Goal: Task Accomplishment & Management: Complete application form

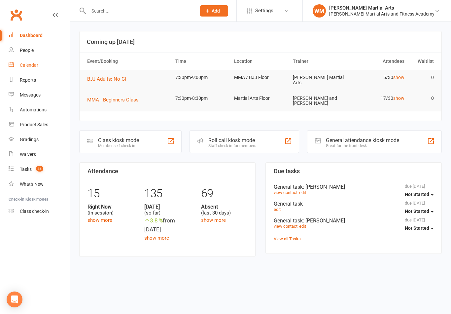
click at [40, 67] on link "Calendar" at bounding box center [39, 65] width 61 height 15
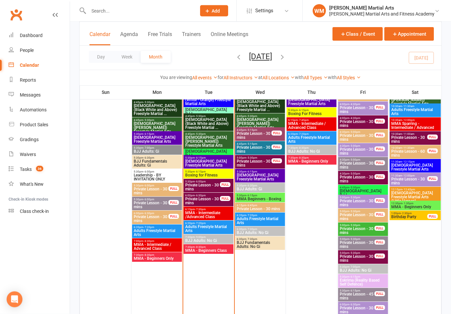
scroll to position [894, 0]
click at [212, 247] on span "7:30pm - 8:30pm" at bounding box center [208, 247] width 47 height 3
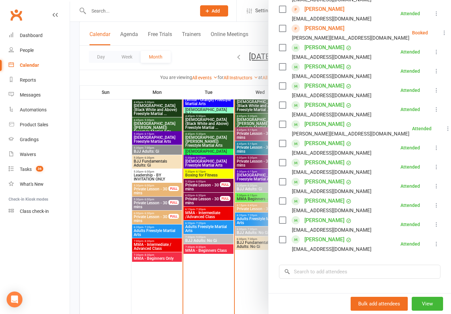
scroll to position [217, 0]
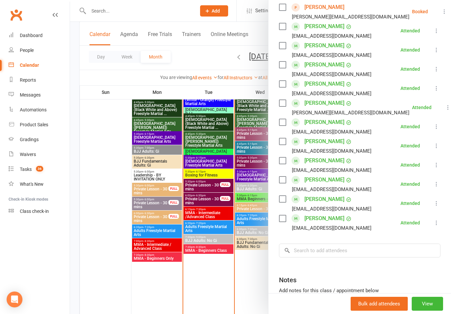
click at [209, 234] on div at bounding box center [260, 157] width 381 height 314
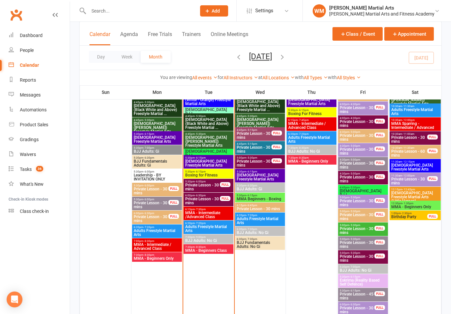
click at [209, 237] on span "7:30pm - 9:00pm" at bounding box center [208, 237] width 47 height 3
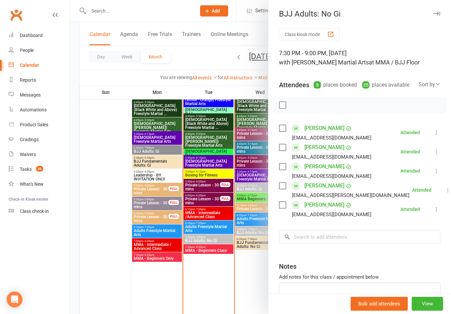
click at [205, 265] on div at bounding box center [260, 157] width 381 height 314
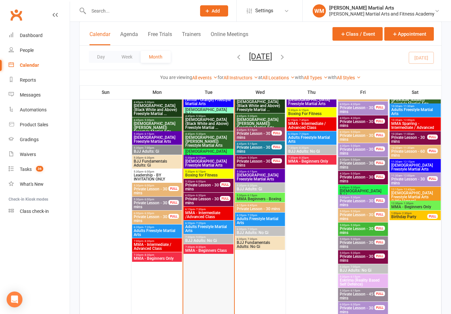
click at [208, 255] on div at bounding box center [209, 160] width 50 height 357
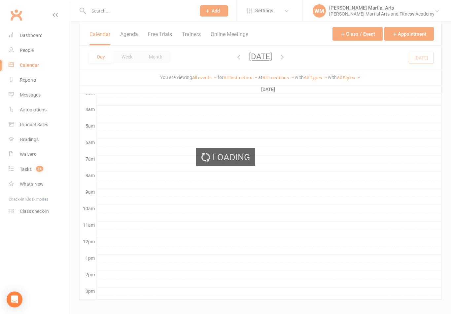
scroll to position [0, 0]
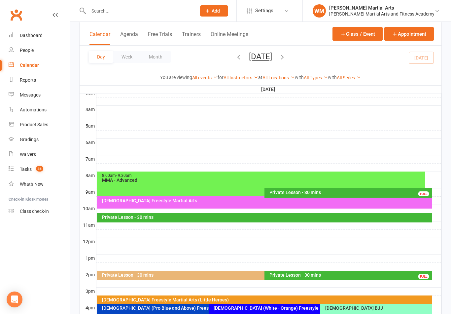
click at [157, 65] on div "Day Week Month [DATE] [DATE] Sun Mon Tue Wed Thu Fri Sat 28 29 30 01 02 03 04 0…" at bounding box center [261, 58] width 362 height 24
click at [157, 61] on button "Month" at bounding box center [156, 57] width 30 height 12
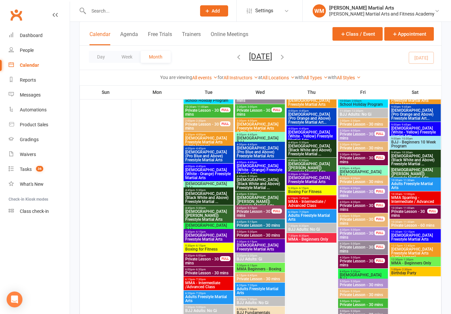
scroll to position [60, 0]
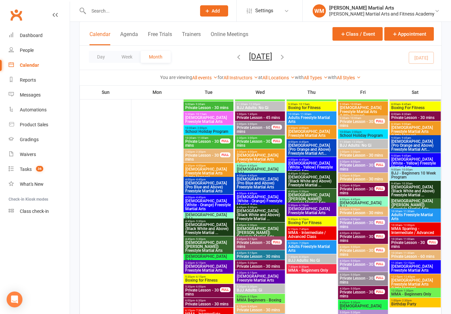
click at [228, 7] on button "Add" at bounding box center [214, 10] width 28 height 11
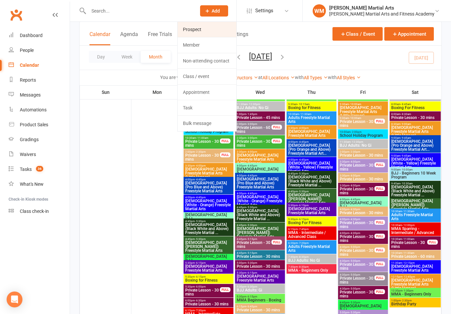
click at [223, 28] on link "Prospect" at bounding box center [207, 29] width 59 height 15
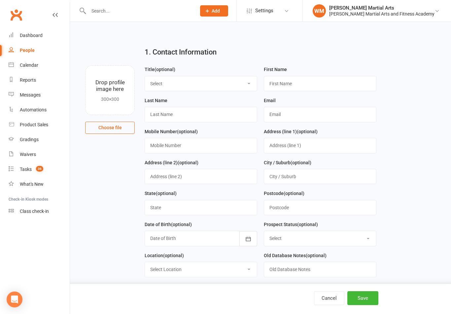
click at [229, 81] on select "Select Mr Mrs Miss Ms Dr" at bounding box center [201, 83] width 112 height 15
select select "Mr"
click at [330, 295] on button "Cancel" at bounding box center [329, 298] width 30 height 14
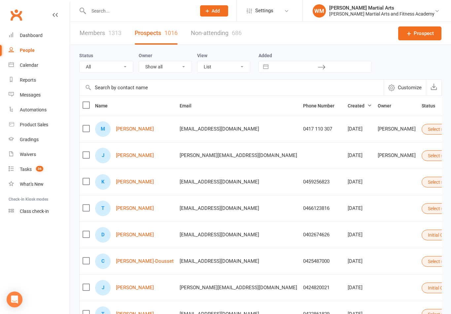
click at [158, 10] on input "text" at bounding box center [139, 10] width 105 height 9
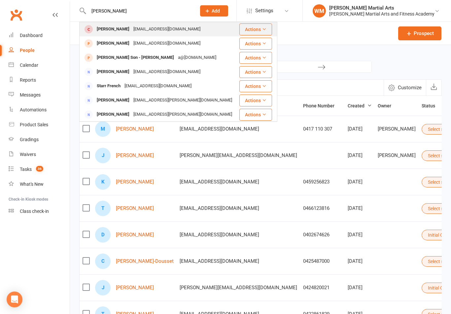
type input "[PERSON_NAME]"
click at [176, 34] on div "[PERSON_NAME] [EMAIL_ADDRESS][DOMAIN_NAME]" at bounding box center [159, 29] width 159 height 14
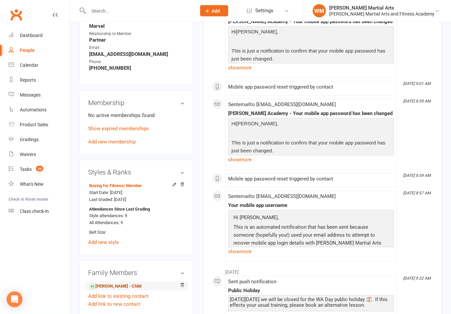
scroll to position [394, 0]
click at [112, 283] on link "[PERSON_NAME] - Child" at bounding box center [115, 286] width 52 height 7
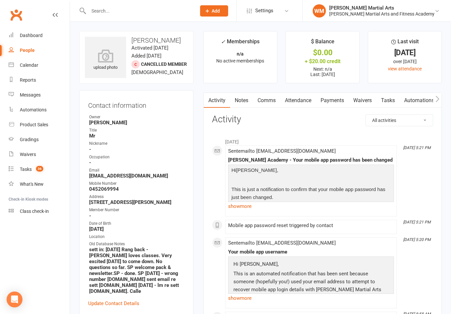
click at [228, 14] on button "Add" at bounding box center [214, 10] width 28 height 11
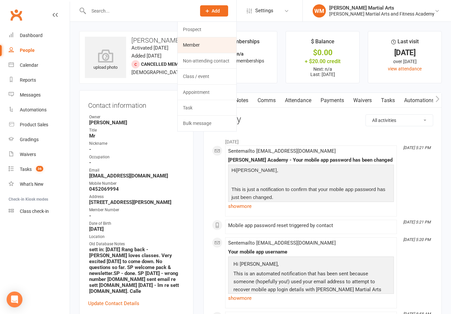
click at [232, 40] on link "Member" at bounding box center [207, 44] width 59 height 15
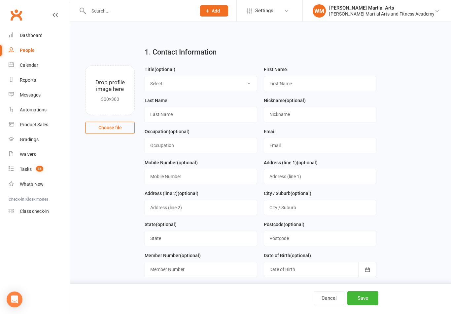
click at [221, 80] on select "Select Mr Mrs Miss Ms Dr" at bounding box center [201, 83] width 112 height 15
select select "Mr"
click at [317, 90] on input "text" at bounding box center [320, 83] width 113 height 15
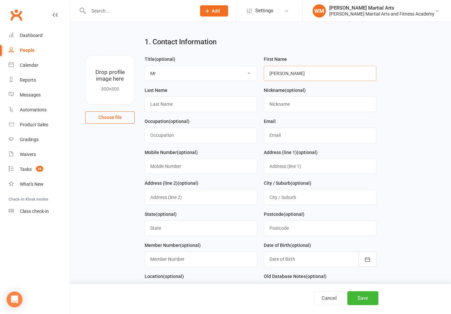
type input "[PERSON_NAME]"
type input "[EMAIL_ADDRESS][DOMAIN_NAME]"
type input "0403831930"
click at [371, 297] on button "Save" at bounding box center [363, 298] width 31 height 14
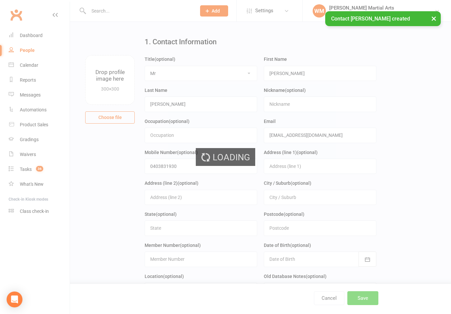
scroll to position [0, 0]
